Goal: Task Accomplishment & Management: Manage account settings

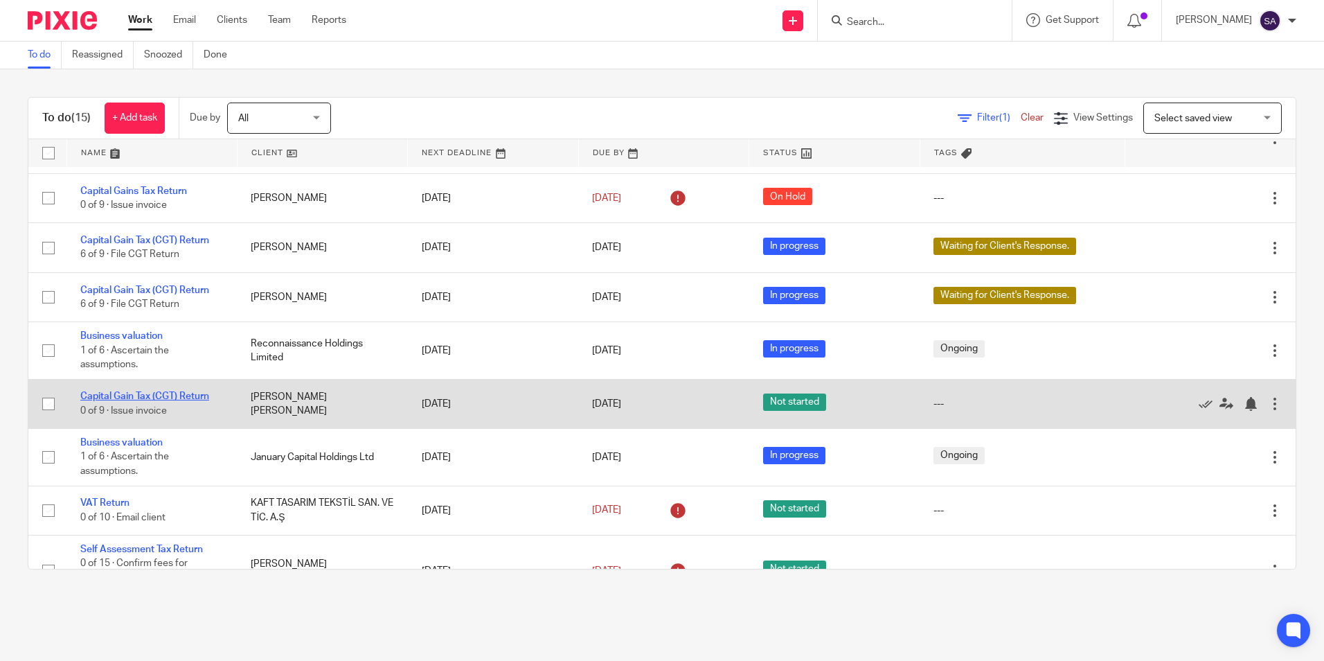
scroll to position [359, 0]
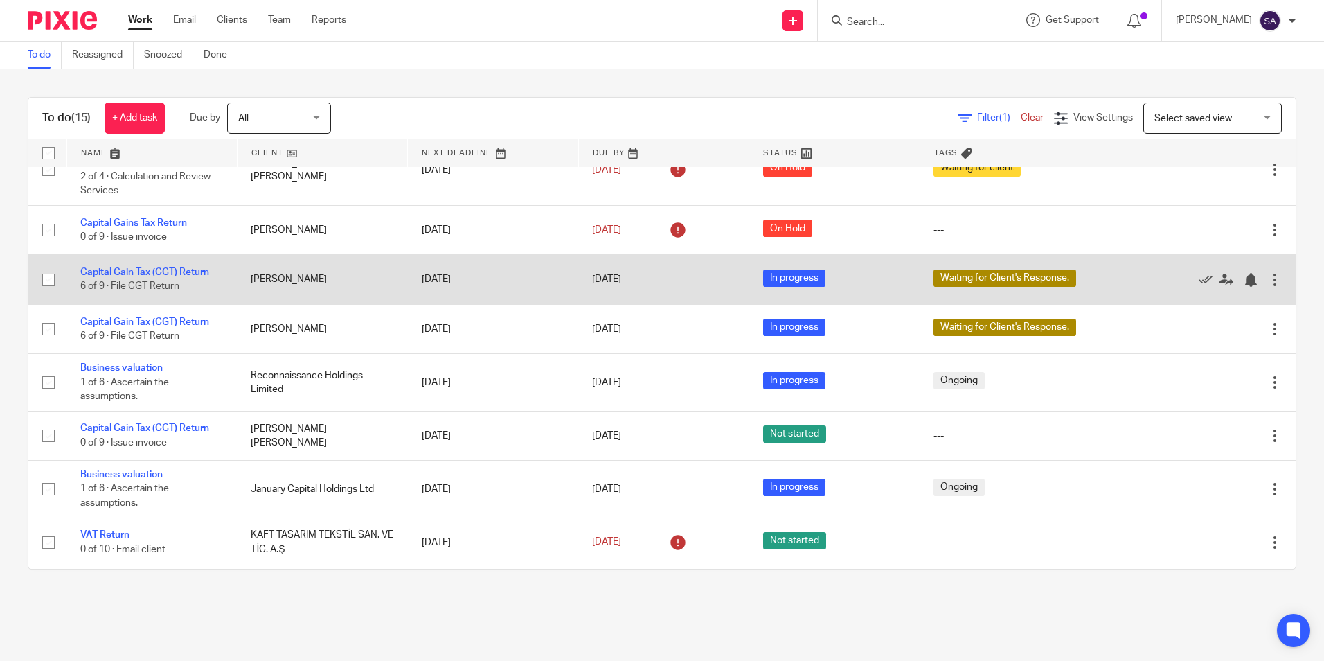
click at [119, 271] on link "Capital Gain Tax (CGT) Return" at bounding box center [144, 272] width 129 height 10
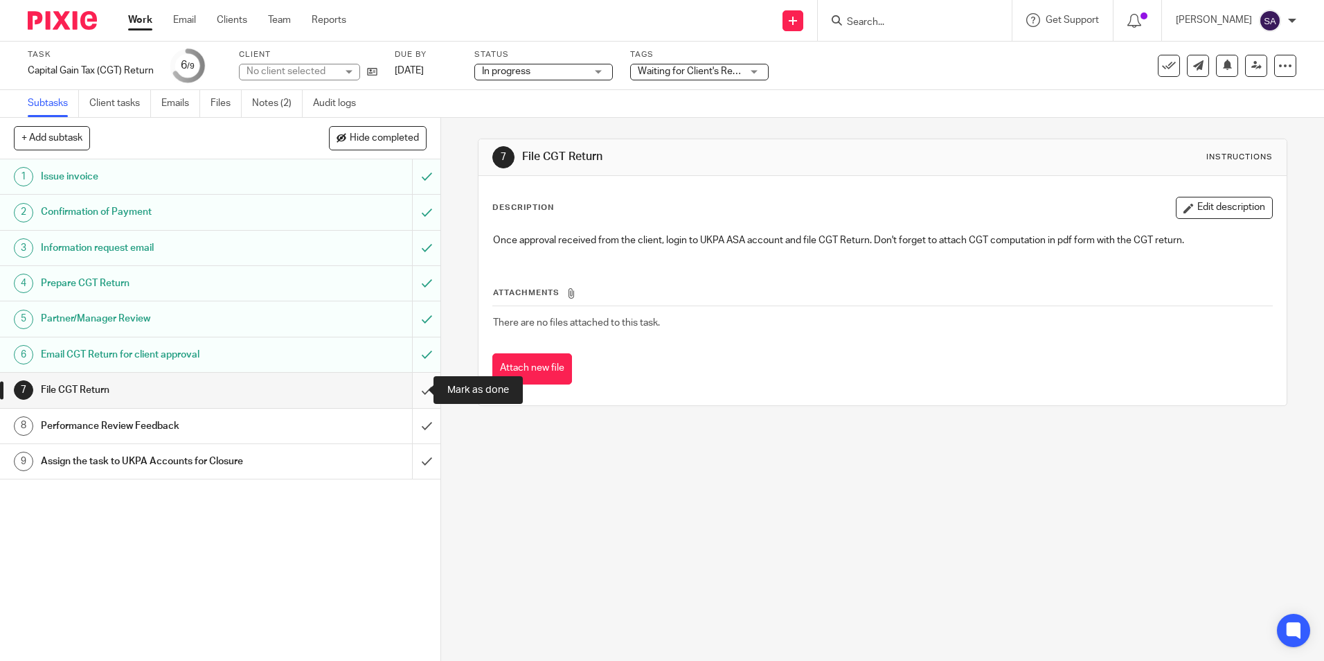
click at [407, 389] on input "submit" at bounding box center [220, 390] width 441 height 35
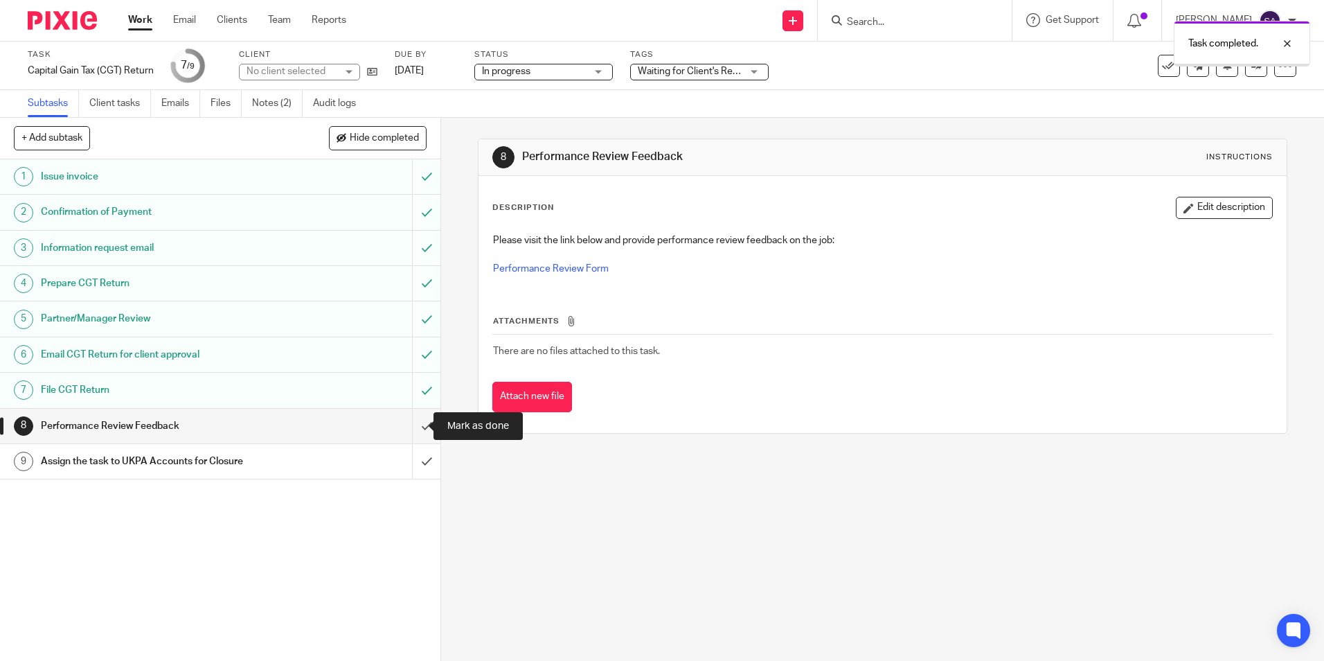
click at [416, 423] on input "submit" at bounding box center [220, 426] width 441 height 35
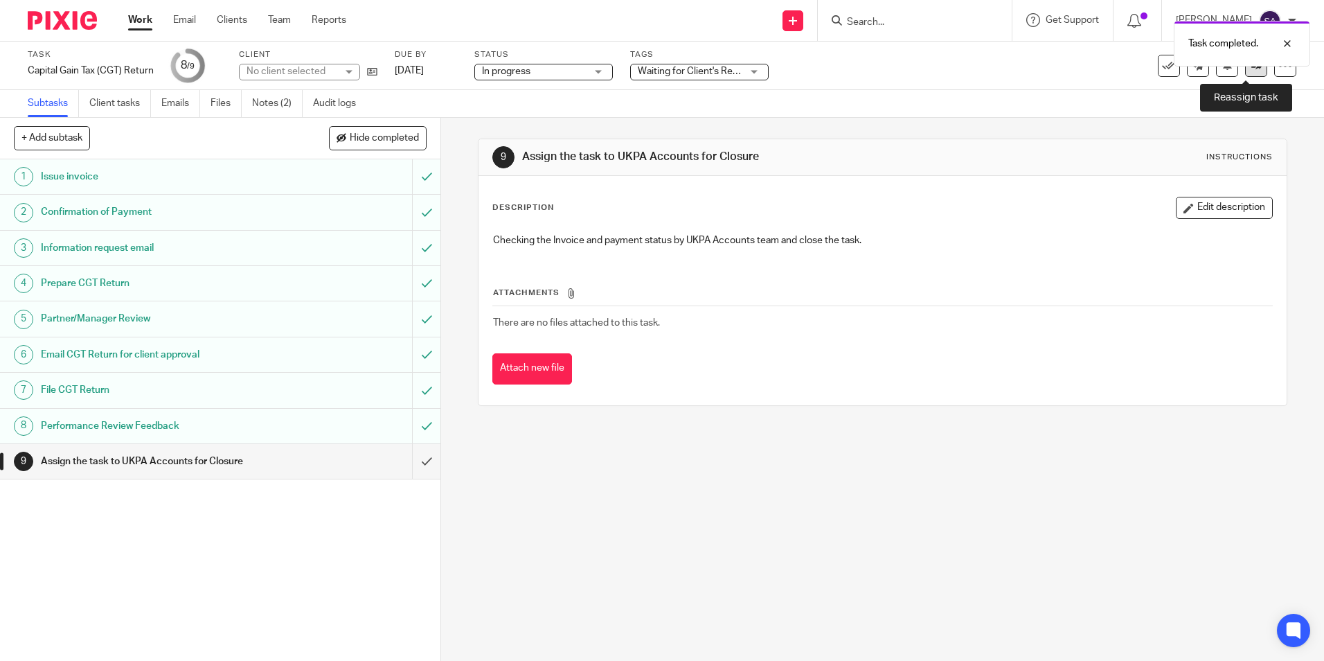
click at [1252, 69] on icon at bounding box center [1257, 65] width 10 height 10
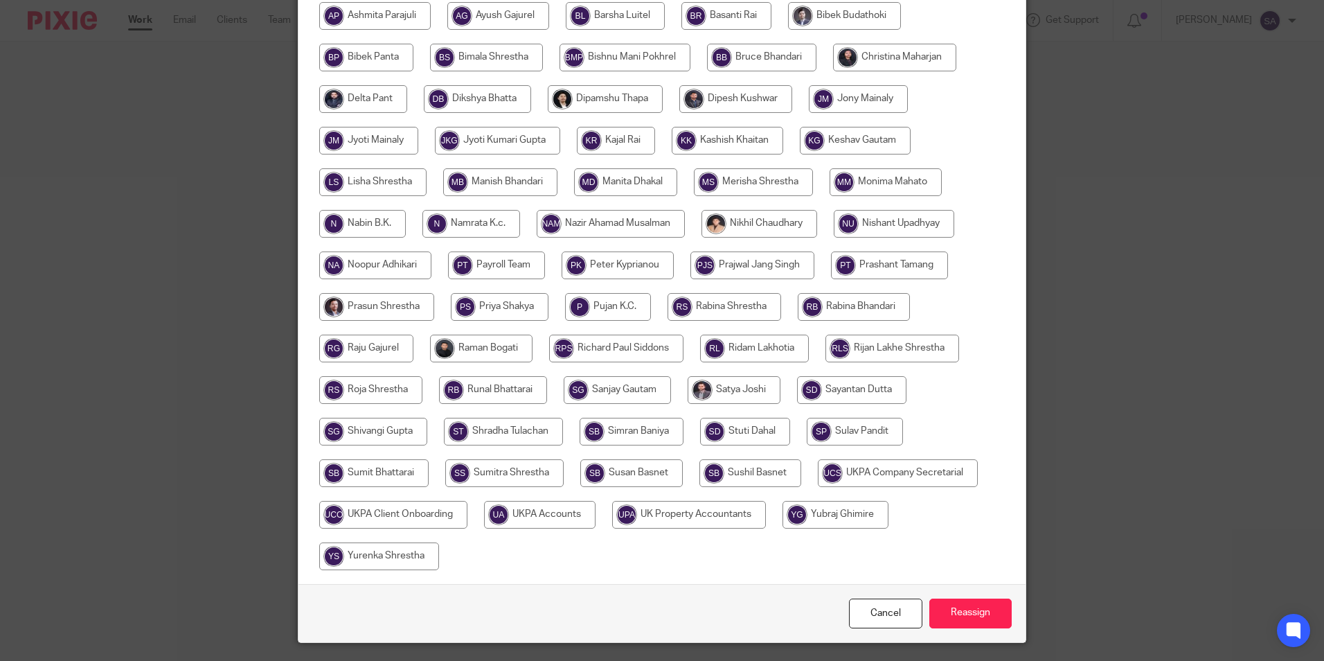
scroll to position [370, 0]
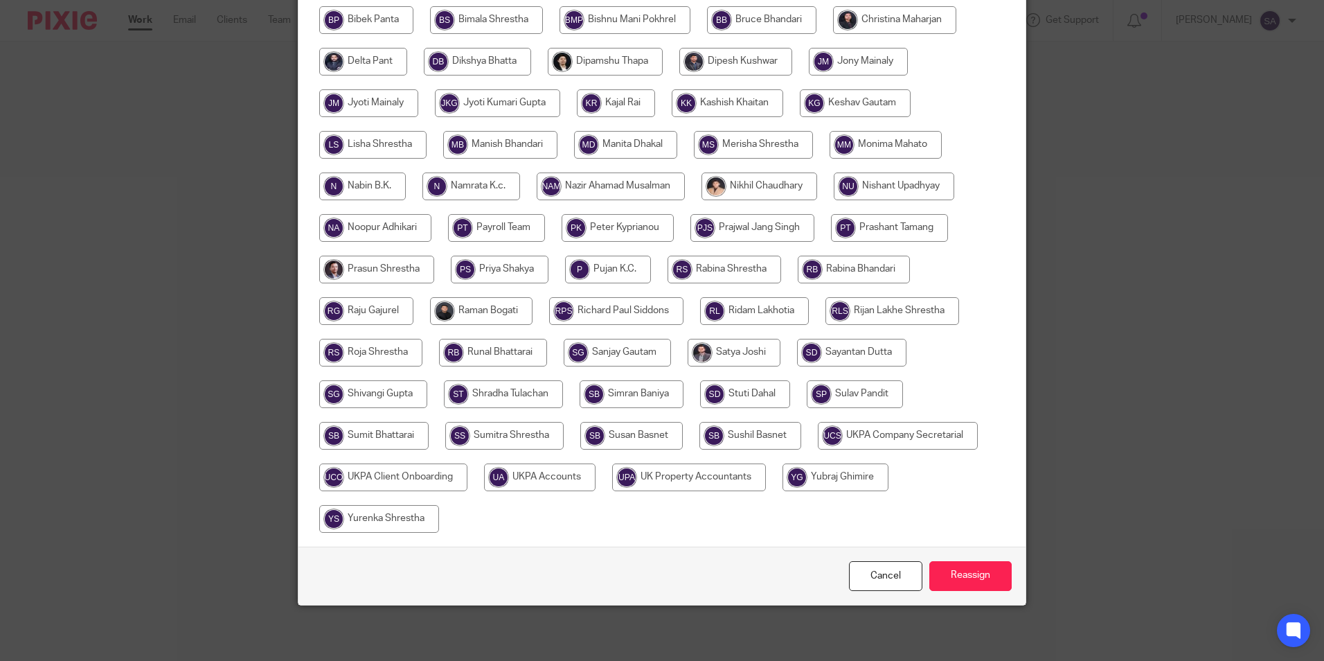
click at [525, 478] on input "radio" at bounding box center [540, 477] width 112 height 28
radio input "true"
click at [970, 580] on input "Reassign" at bounding box center [971, 576] width 82 height 30
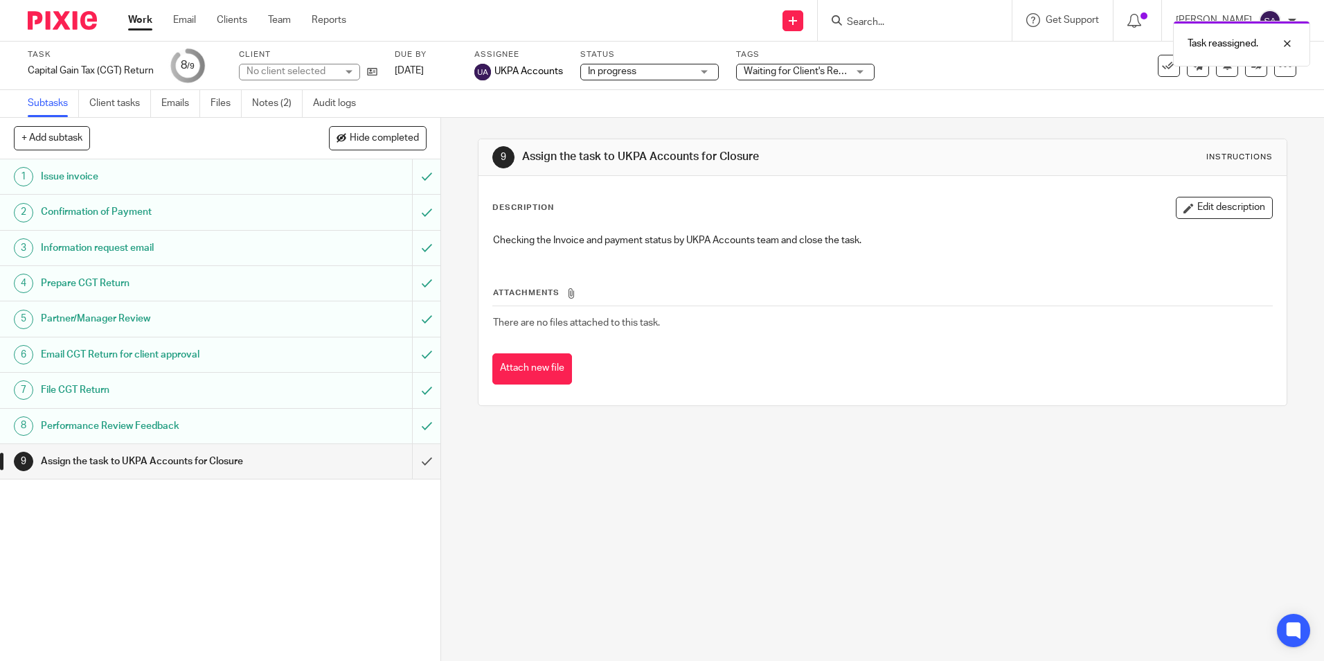
click at [140, 22] on link "Work" at bounding box center [140, 20] width 24 height 14
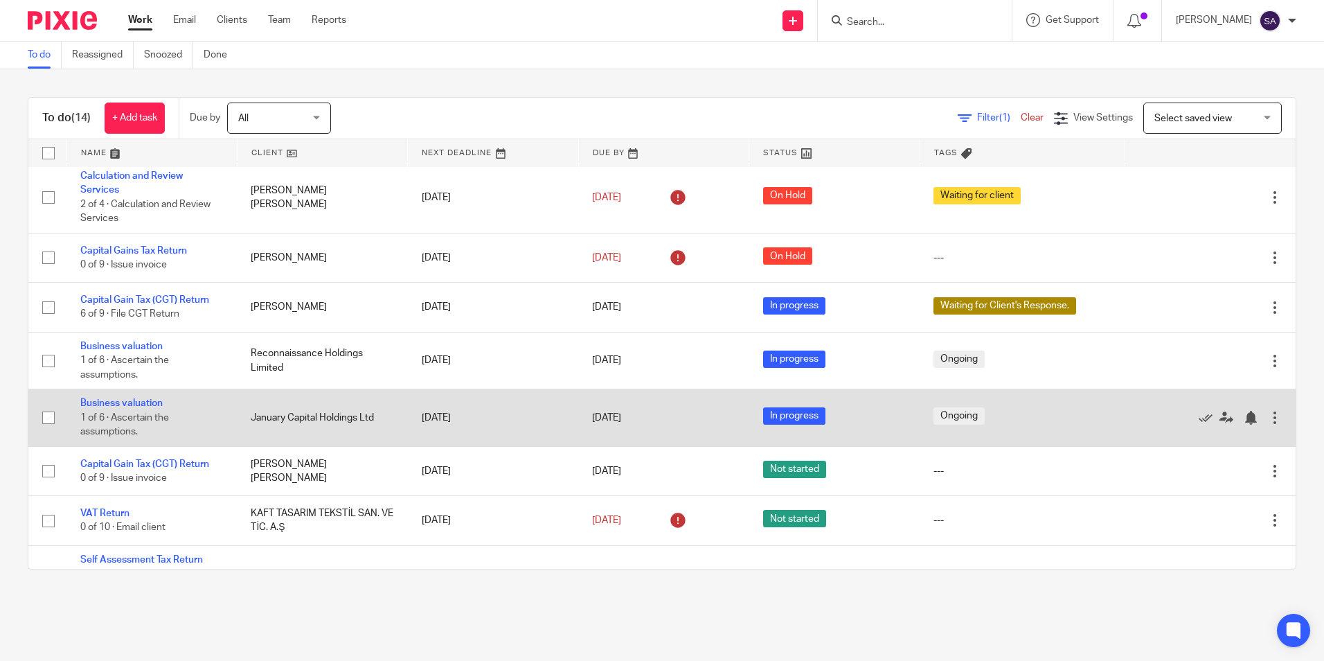
scroll to position [310, 0]
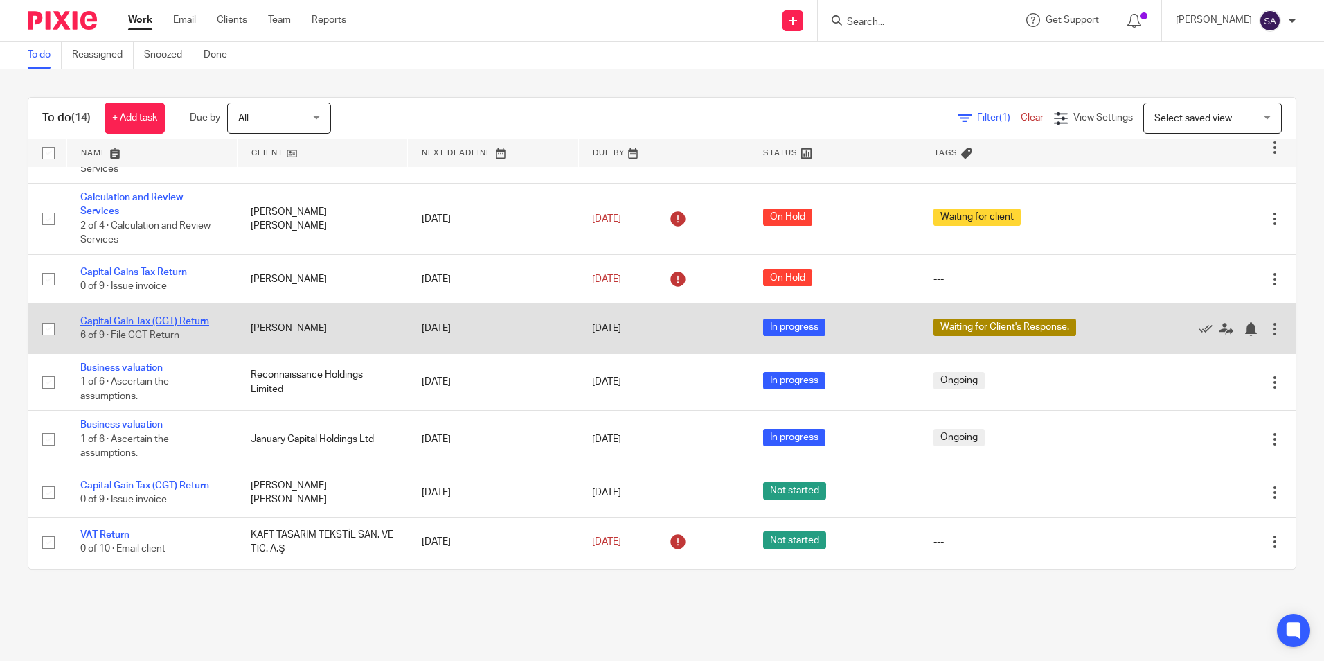
click at [136, 323] on link "Capital Gain Tax (CGT) Return" at bounding box center [144, 322] width 129 height 10
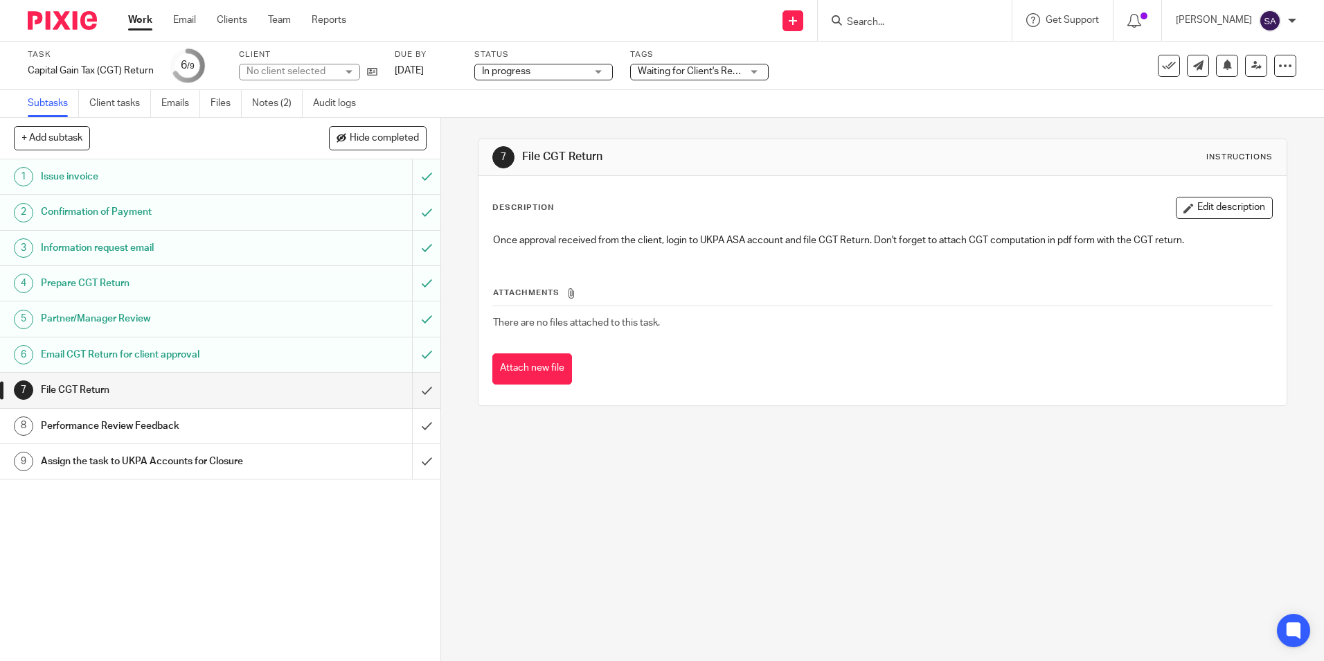
click at [679, 65] on span "Waiting for Client's Response." at bounding box center [690, 71] width 104 height 15
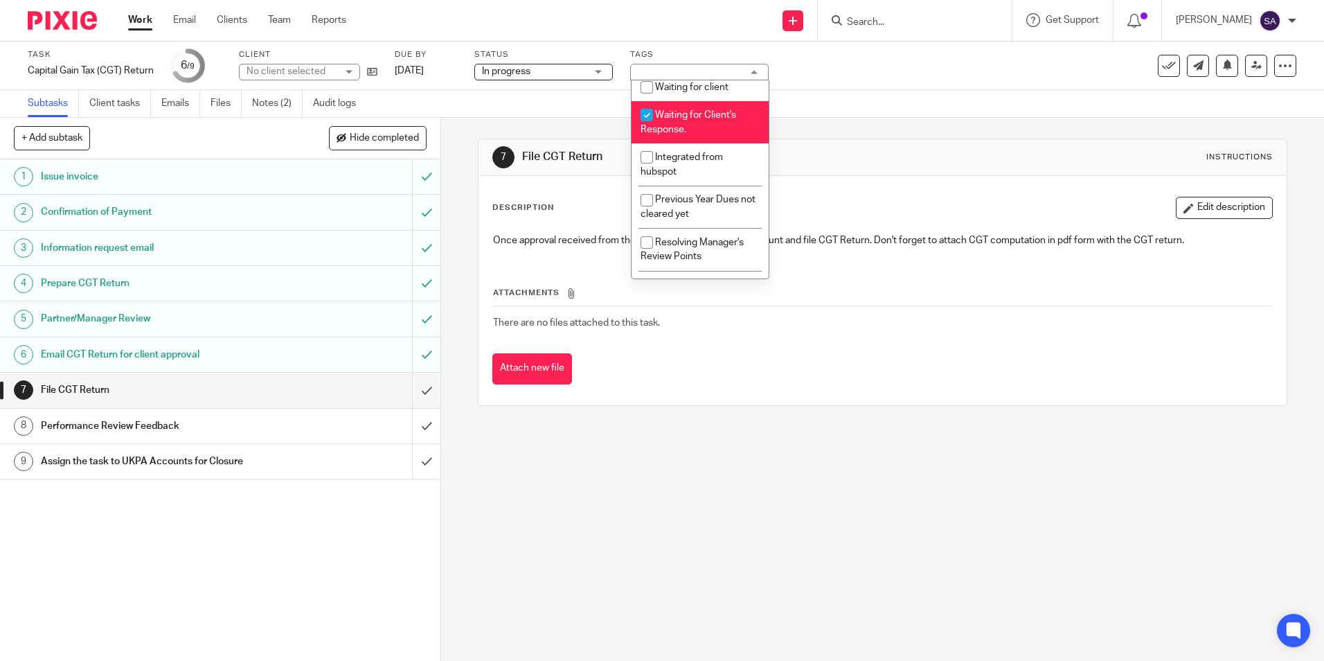
scroll to position [277, 0]
click at [657, 116] on input "checkbox" at bounding box center [647, 112] width 26 height 26
checkbox input "false"
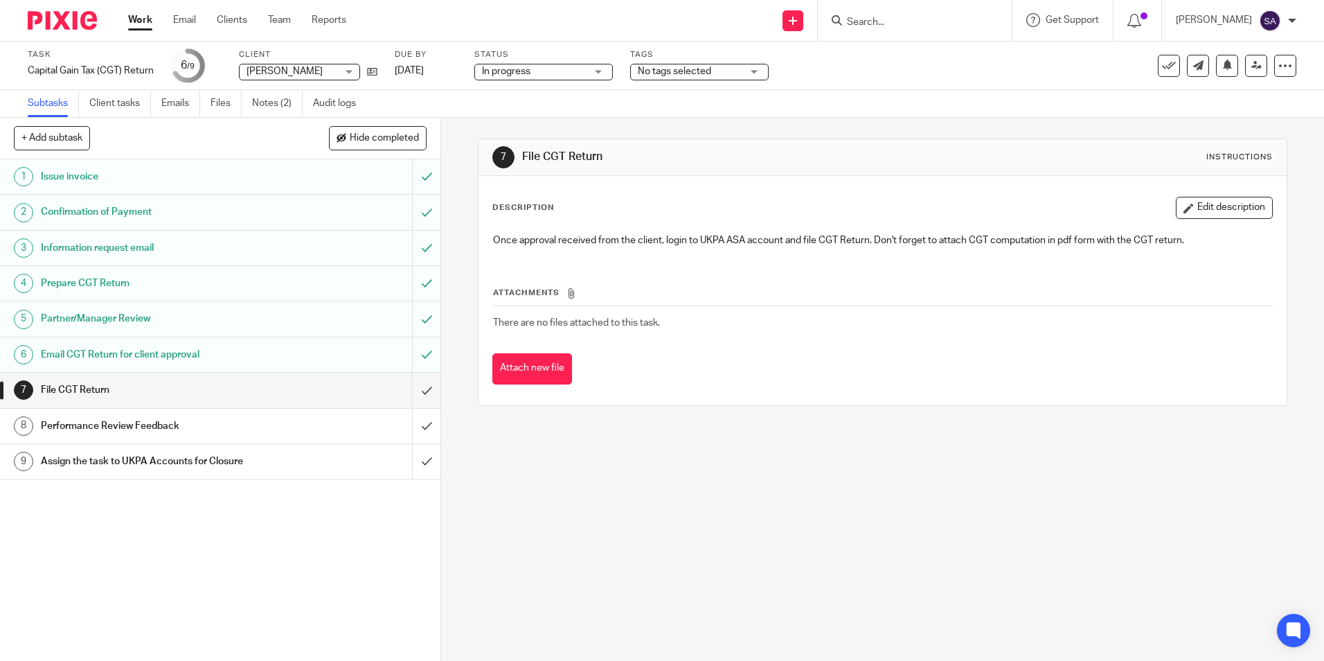
click at [591, 125] on div "7 File CGT Return Instructions Description Edit description Once approval recei…" at bounding box center [882, 272] width 809 height 309
click at [407, 391] on input "submit" at bounding box center [220, 390] width 441 height 35
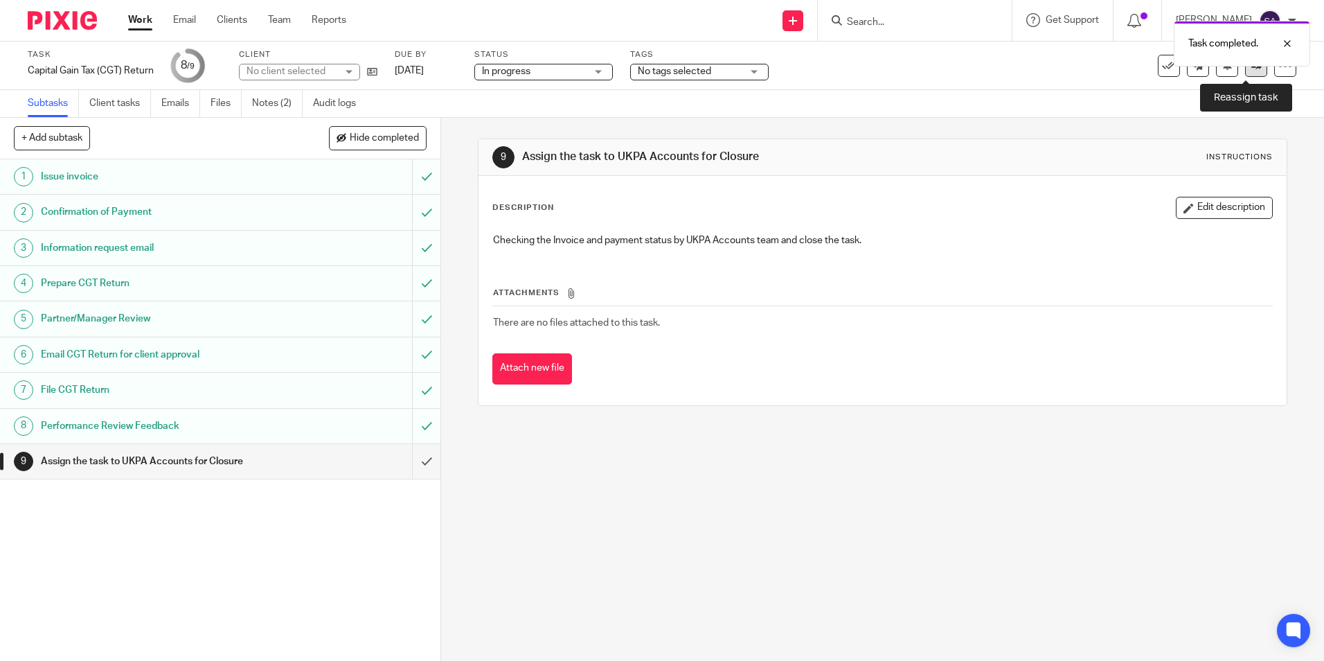
click at [1245, 71] on link at bounding box center [1256, 66] width 22 height 22
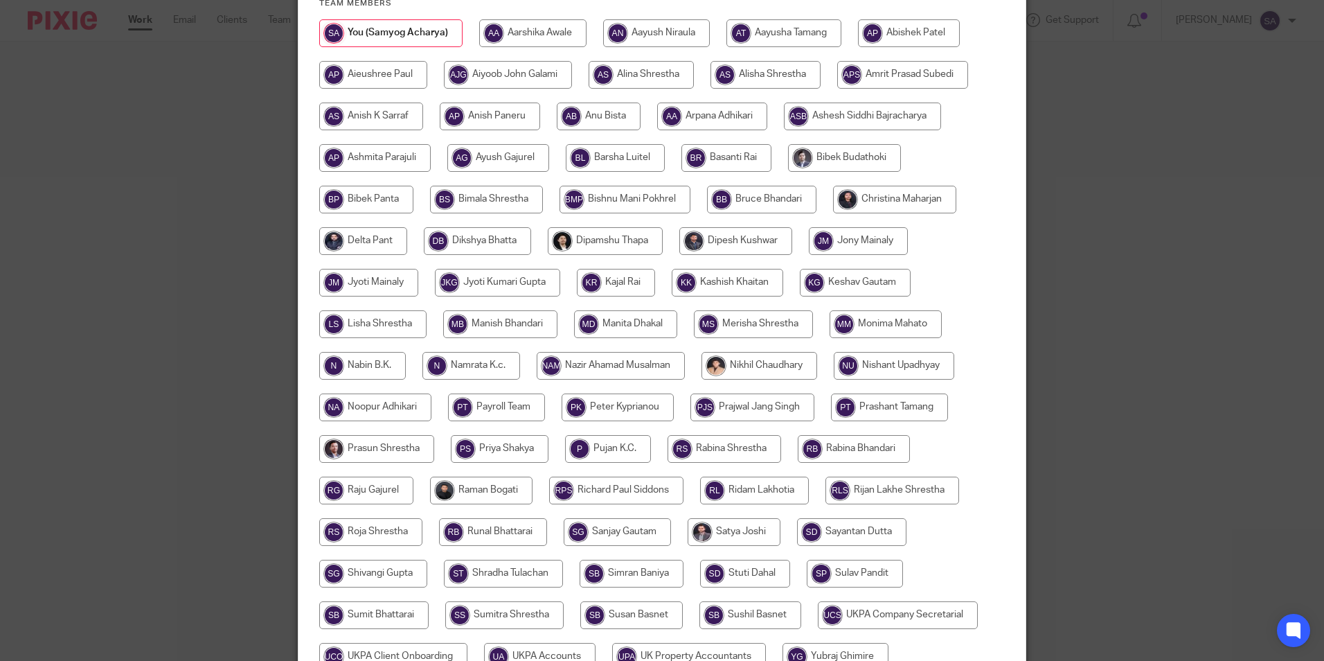
scroll to position [370, 0]
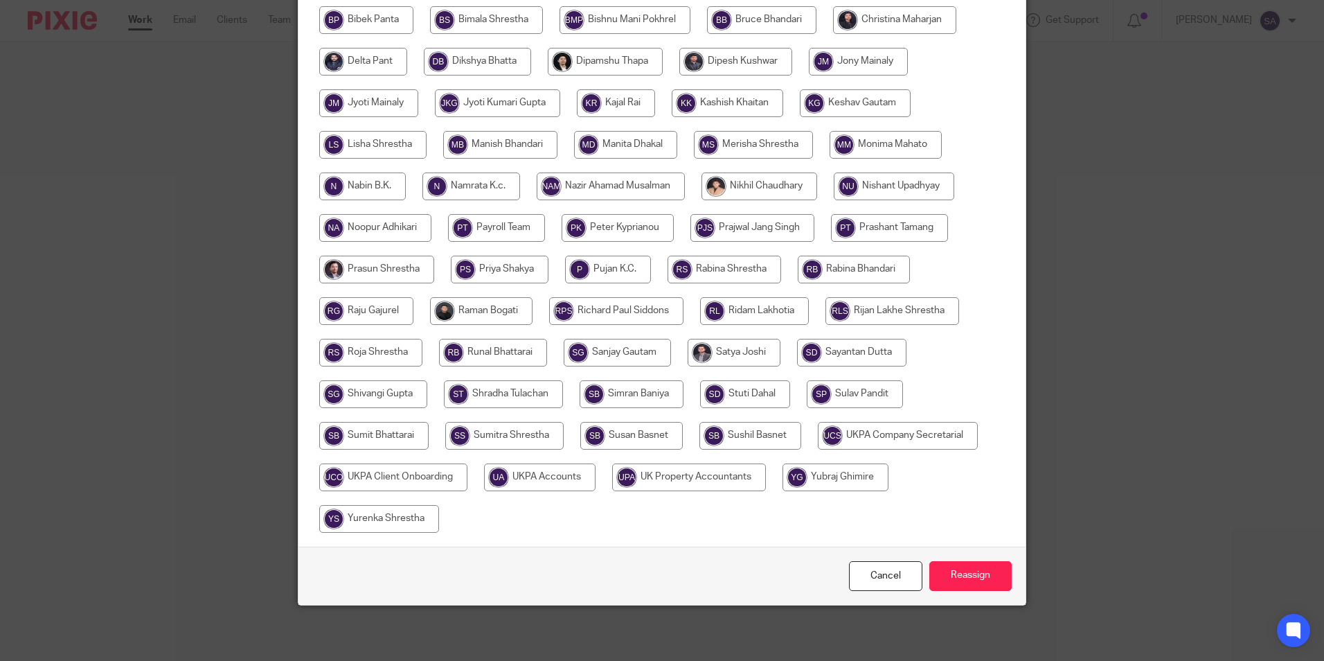
click at [550, 484] on input "radio" at bounding box center [540, 477] width 112 height 28
radio input "true"
click at [955, 581] on input "Reassign" at bounding box center [971, 576] width 82 height 30
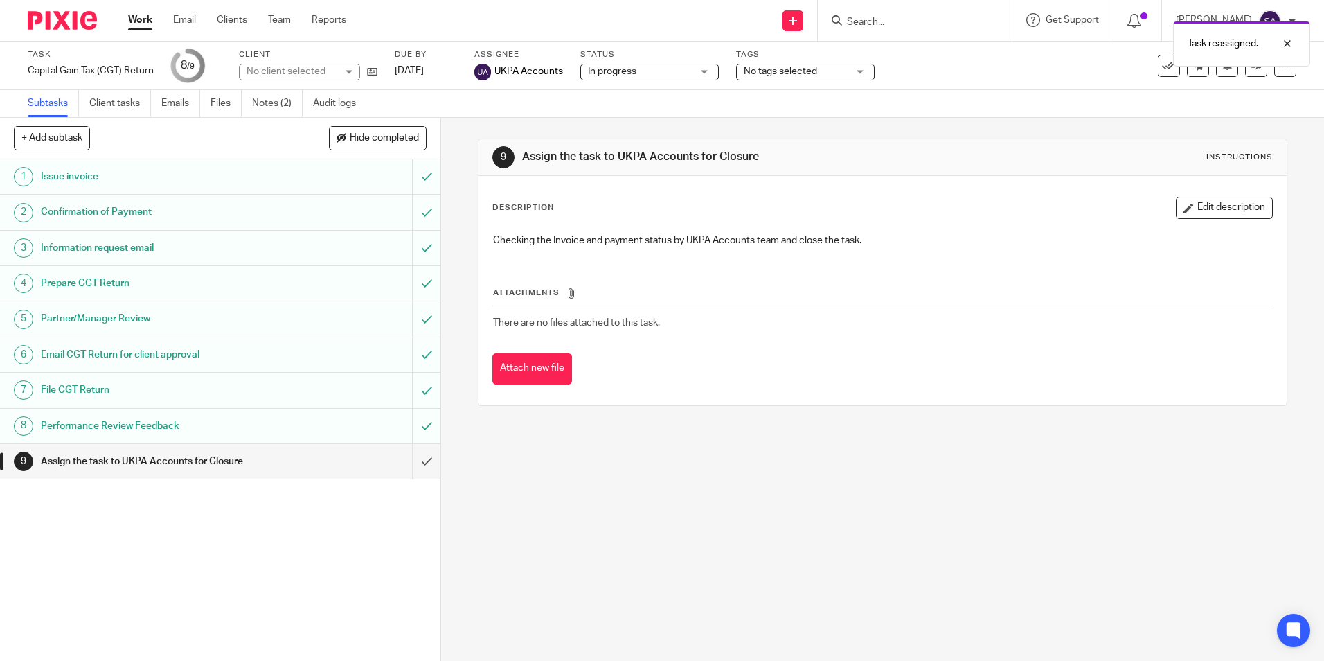
click at [138, 22] on link "Work" at bounding box center [140, 20] width 24 height 14
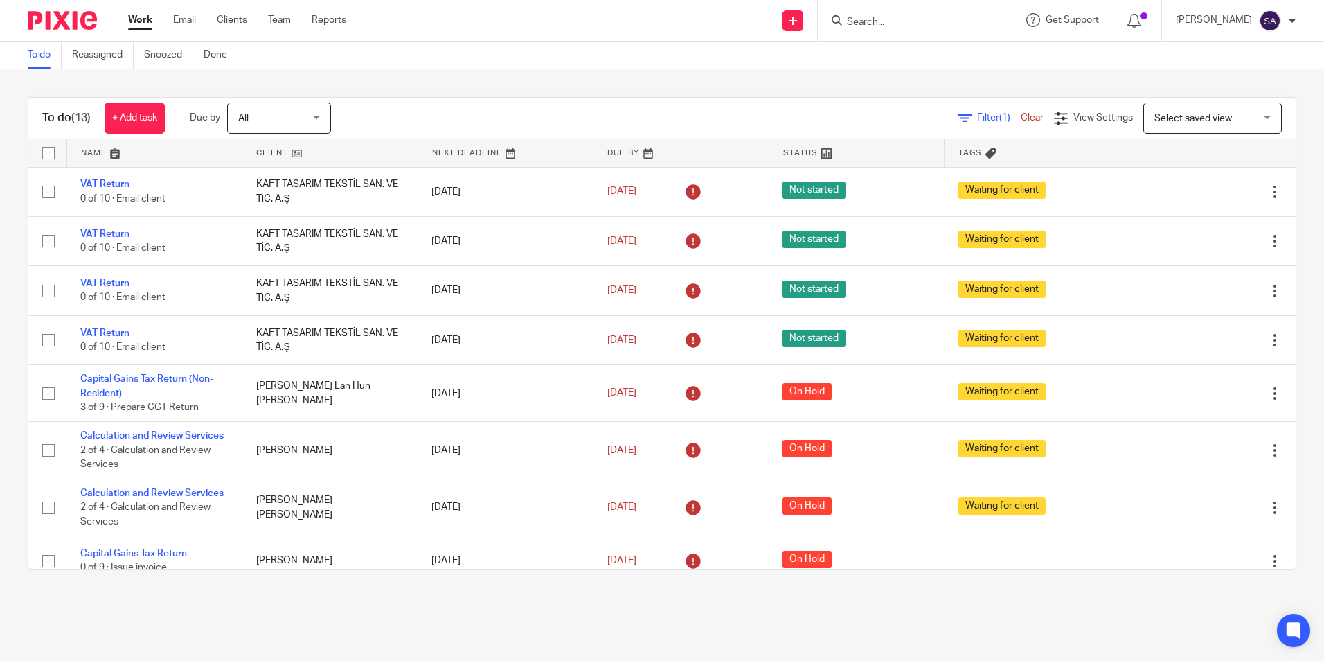
click at [892, 21] on input "Search" at bounding box center [908, 23] width 125 height 12
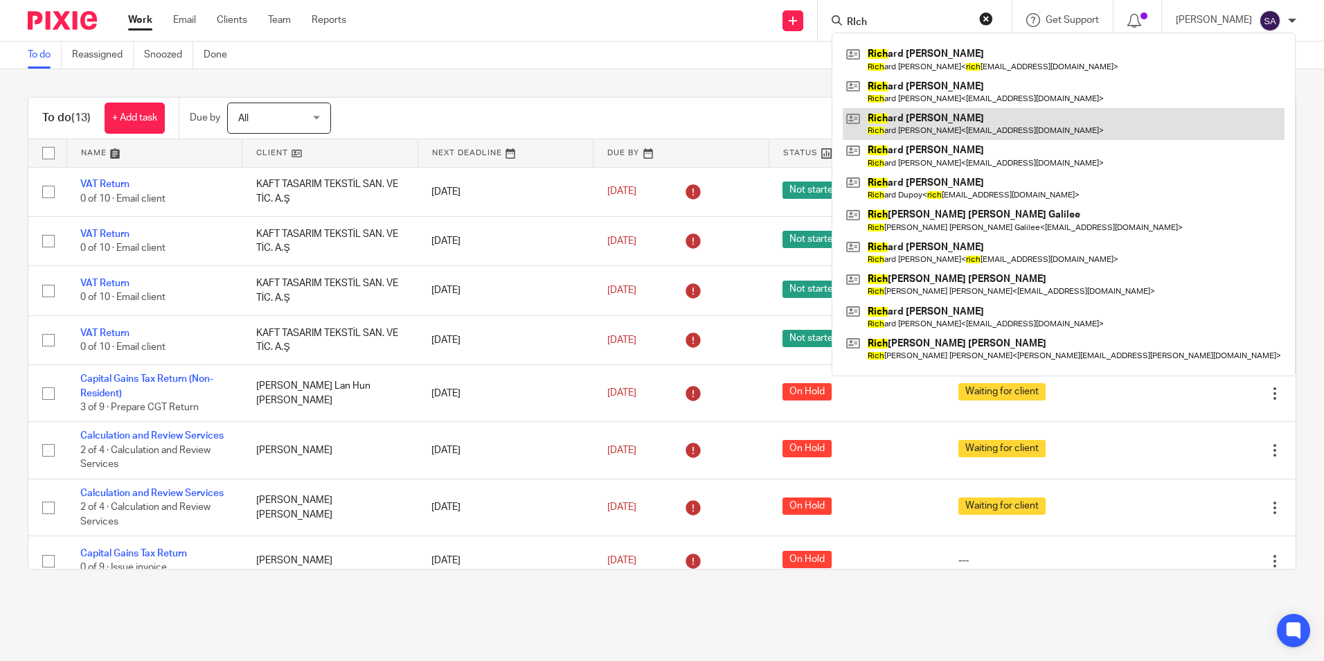
type input "RIch"
click at [938, 126] on link at bounding box center [1064, 124] width 442 height 32
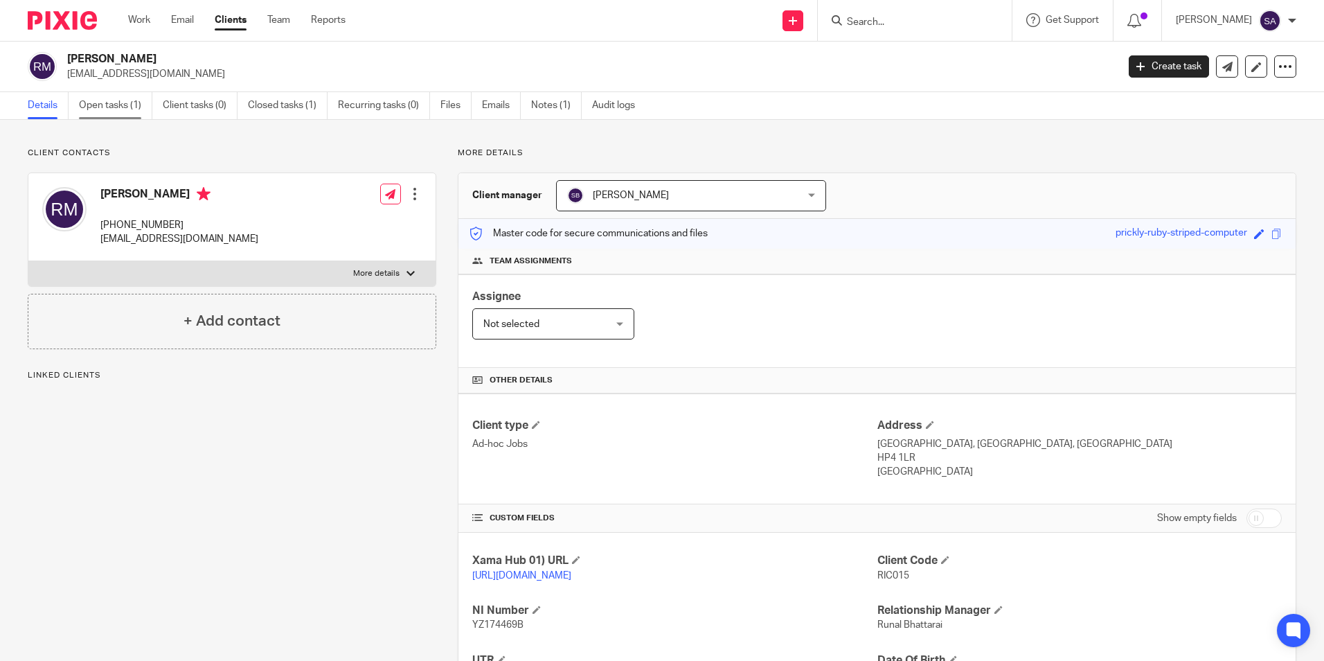
click at [107, 104] on link "Open tasks (1)" at bounding box center [115, 105] width 73 height 27
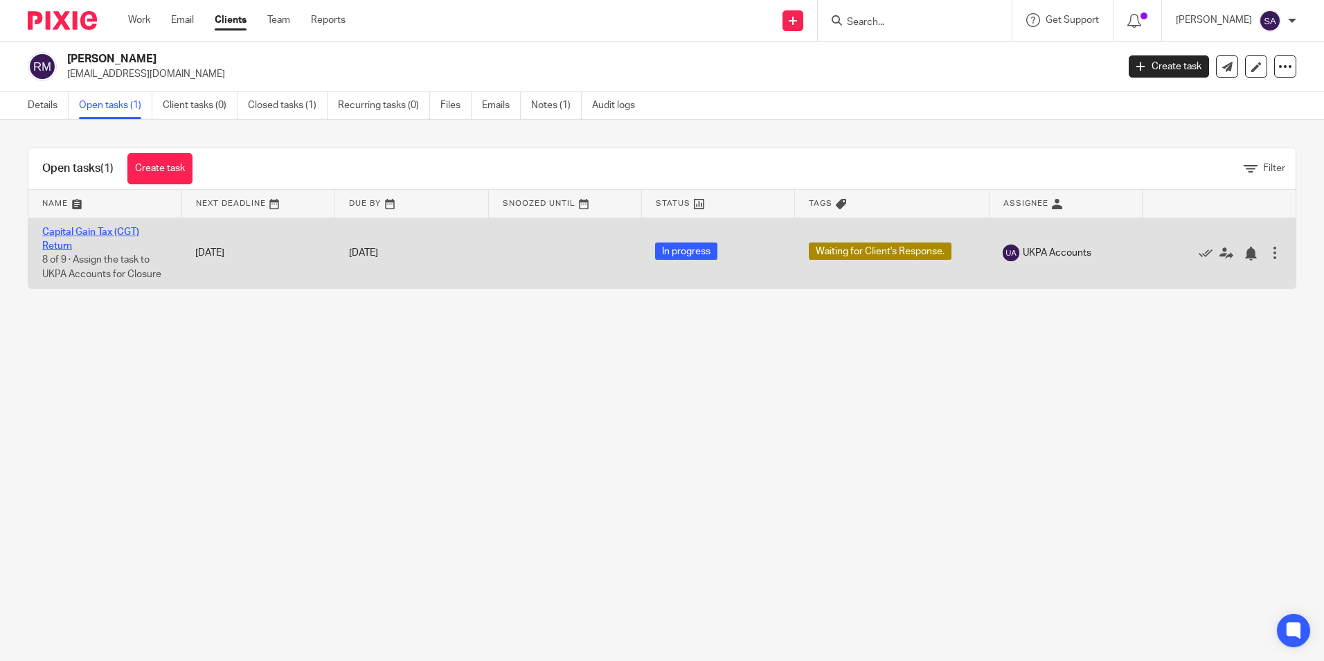
click at [68, 232] on link "Capital Gain Tax (CGT) Return" at bounding box center [90, 239] width 97 height 24
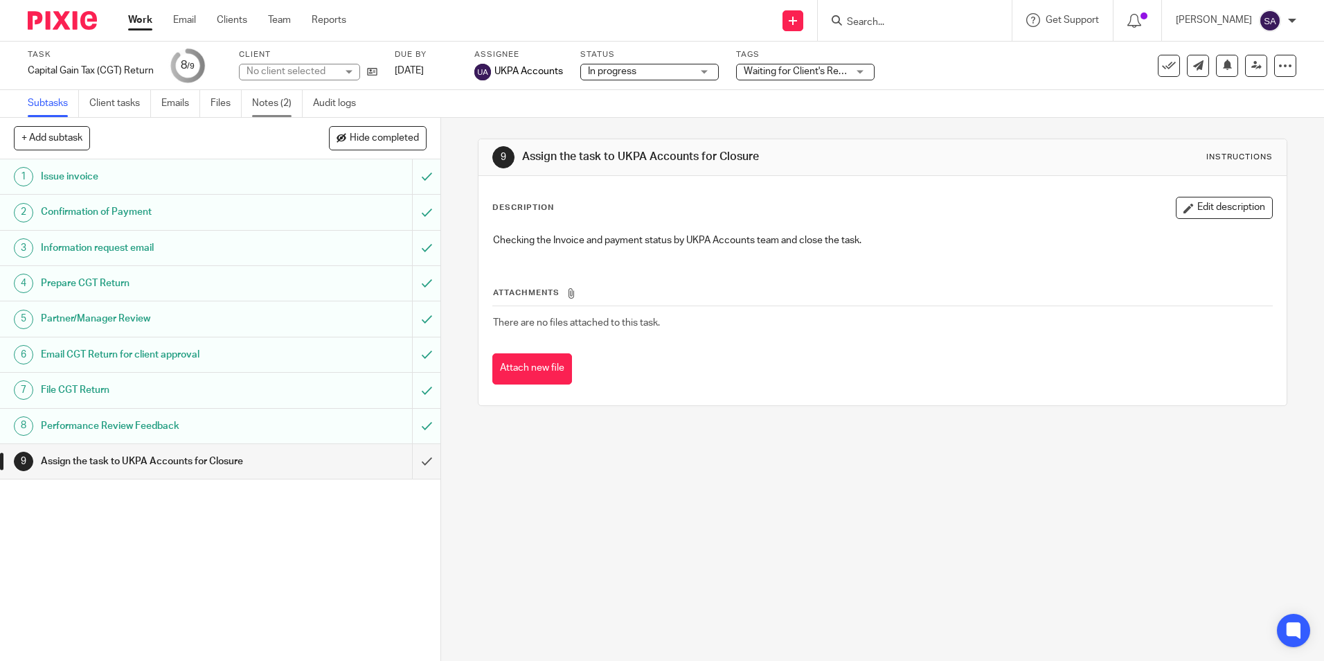
click at [269, 108] on link "Notes (2)" at bounding box center [277, 103] width 51 height 27
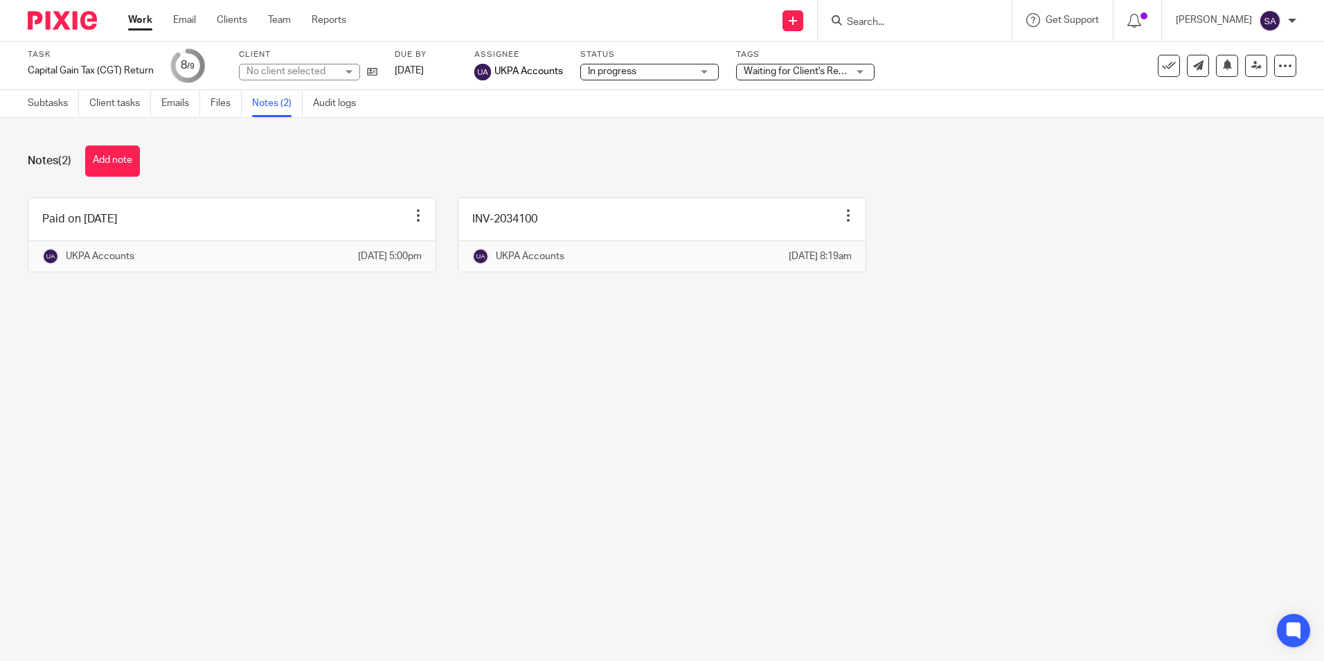
click at [141, 21] on link "Work" at bounding box center [140, 20] width 24 height 14
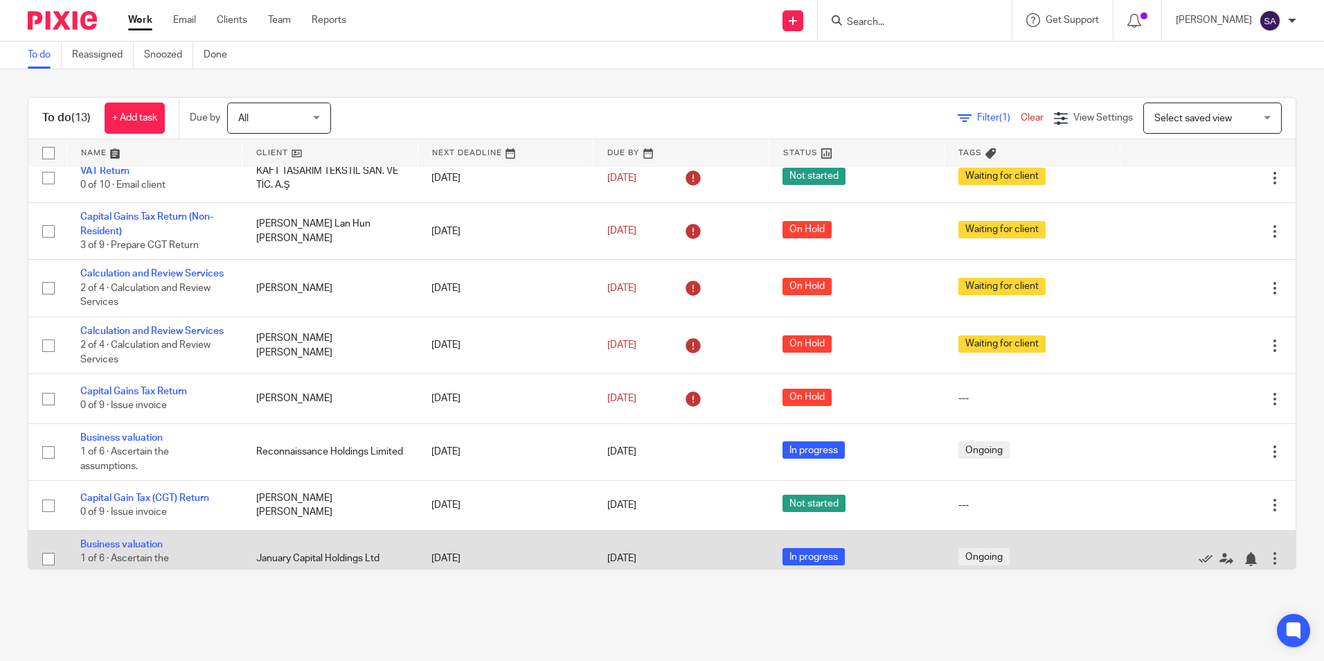
scroll to position [329, 0]
